Goal: Transaction & Acquisition: Purchase product/service

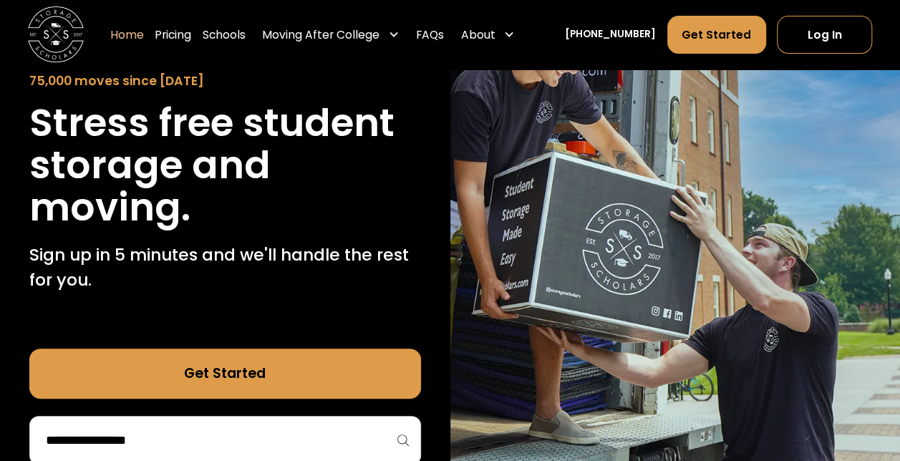
scroll to position [286, 0]
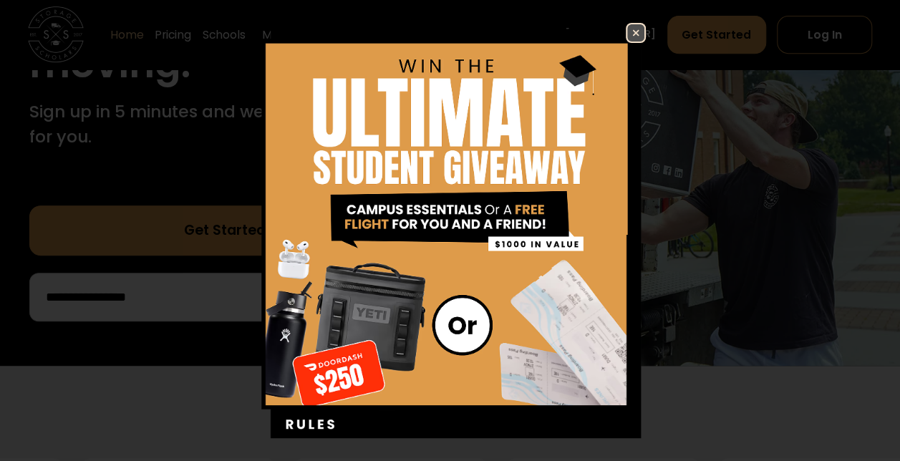
click at [627, 34] on img at bounding box center [635, 32] width 17 height 17
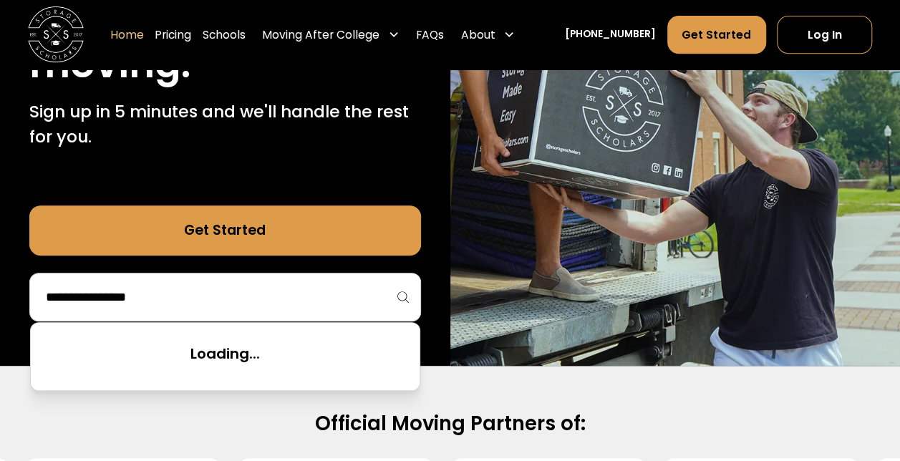
click at [263, 299] on input "search" at bounding box center [224, 297] width 361 height 24
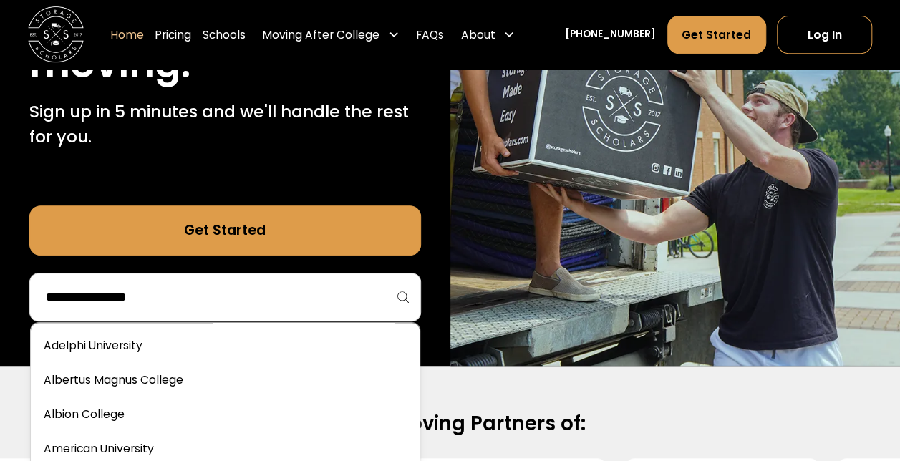
type input "***"
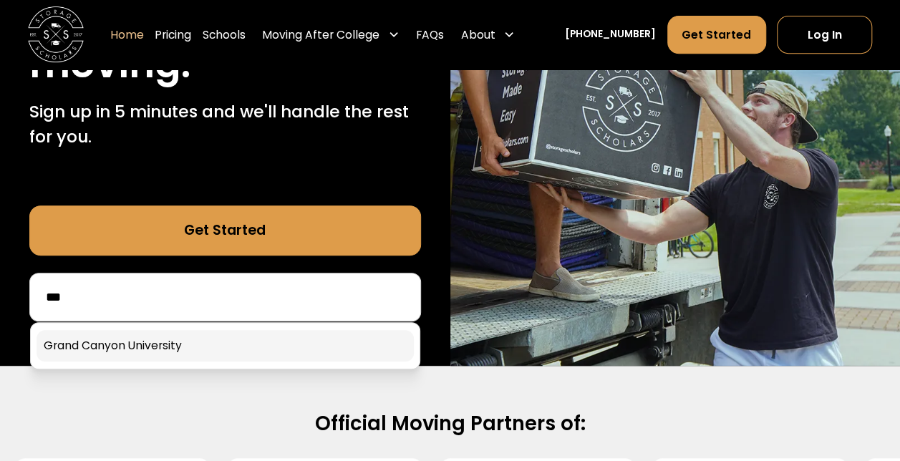
click at [126, 341] on link at bounding box center [225, 345] width 377 height 31
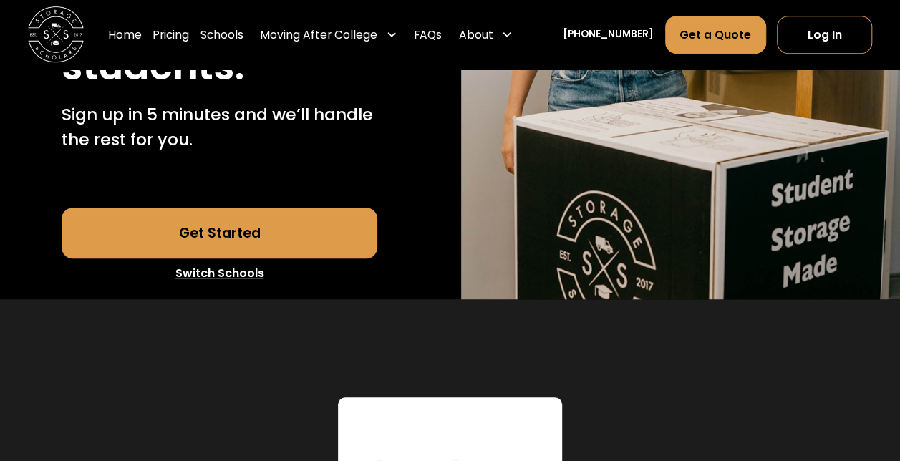
scroll to position [429, 0]
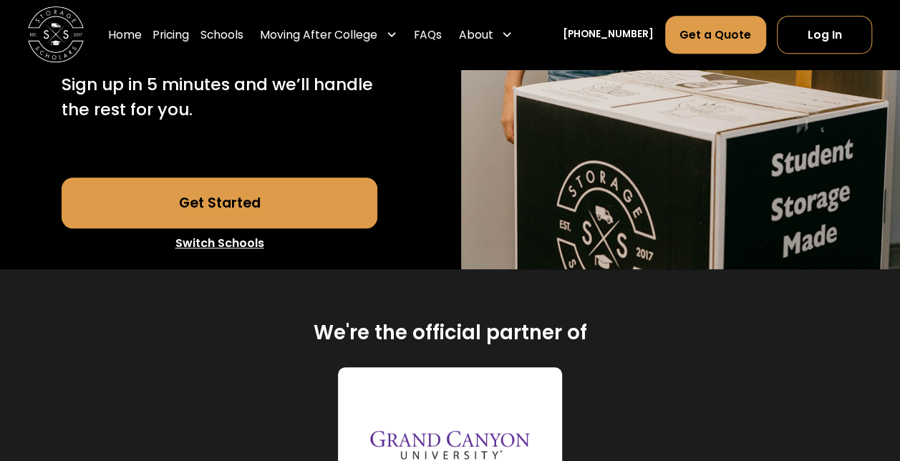
click at [319, 228] on link "Get Started" at bounding box center [220, 203] width 316 height 50
